Goal: Navigation & Orientation: Find specific page/section

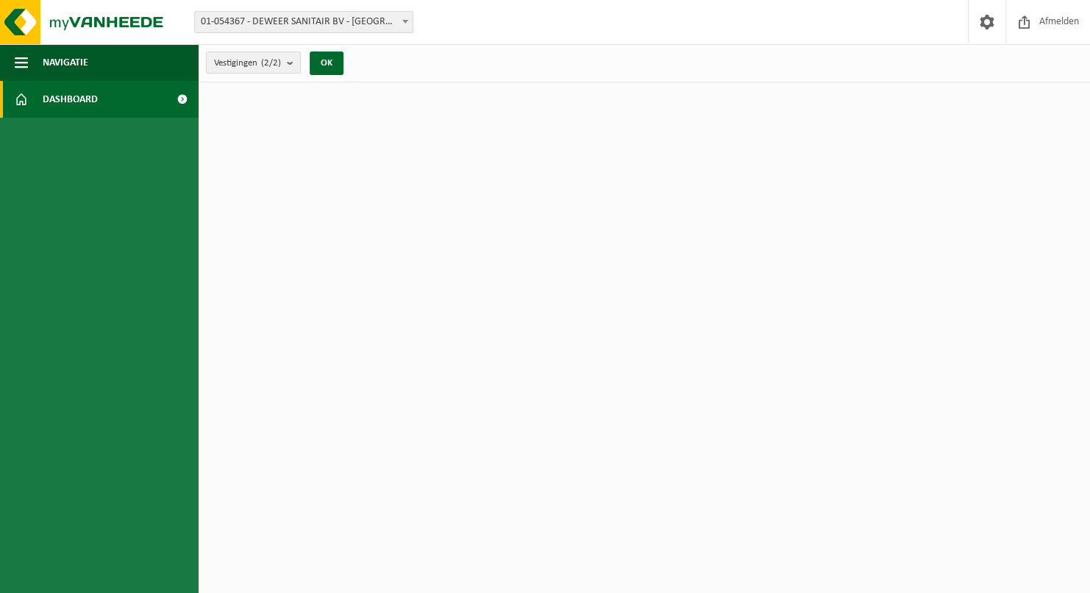
click at [49, 115] on span "Dashboard" at bounding box center [70, 99] width 55 height 37
click at [184, 90] on span at bounding box center [181, 99] width 33 height 37
click at [148, 104] on link "Dashboard" at bounding box center [99, 99] width 199 height 37
click at [332, 59] on button "OK" at bounding box center [327, 63] width 34 height 24
click at [265, 19] on span "01-054367 - DEWEER SANITAIR BV - [GEOGRAPHIC_DATA]" at bounding box center [304, 22] width 218 height 21
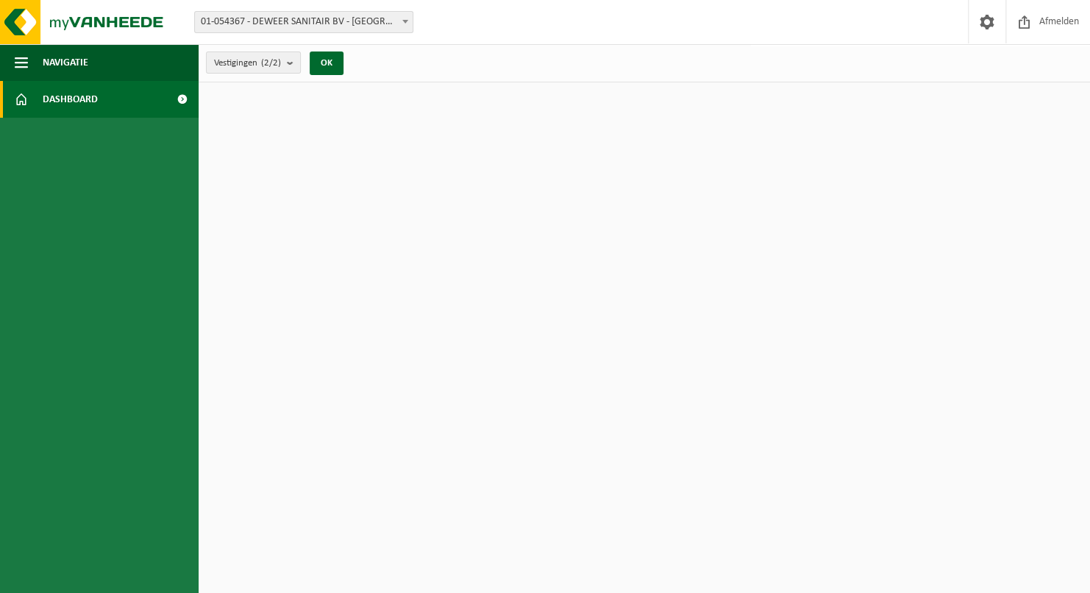
click at [95, 81] on span "Dashboard" at bounding box center [70, 99] width 55 height 37
click at [27, 62] on span "button" at bounding box center [21, 62] width 13 height 37
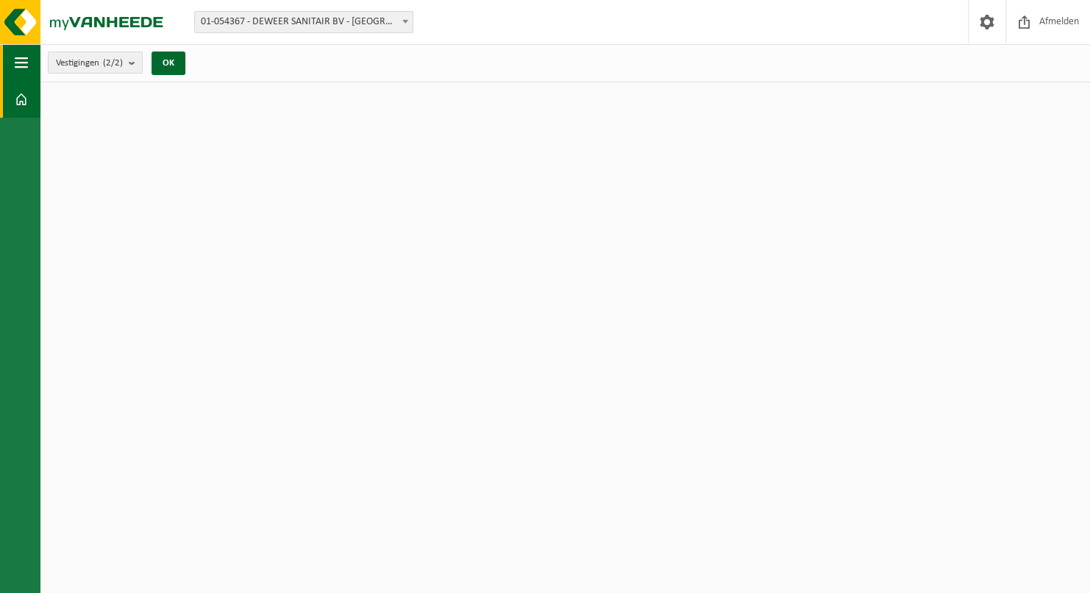
click at [27, 62] on span "button" at bounding box center [21, 62] width 13 height 37
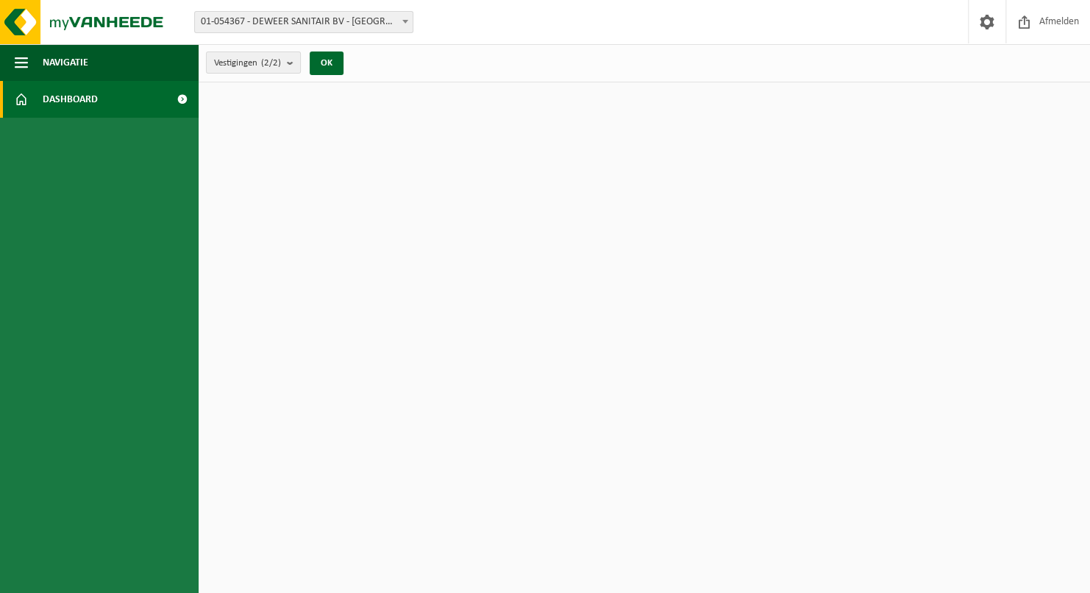
click at [18, 101] on span at bounding box center [21, 99] width 13 height 37
click at [183, 93] on span at bounding box center [181, 99] width 33 height 37
